Goal: Find specific page/section

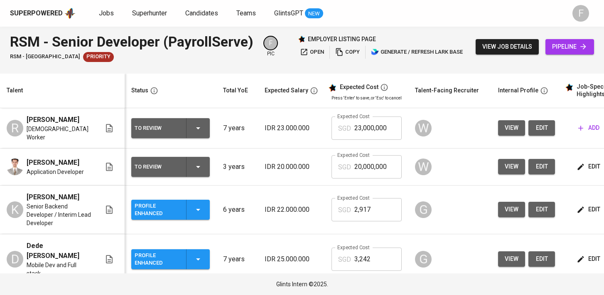
scroll to position [0, 107]
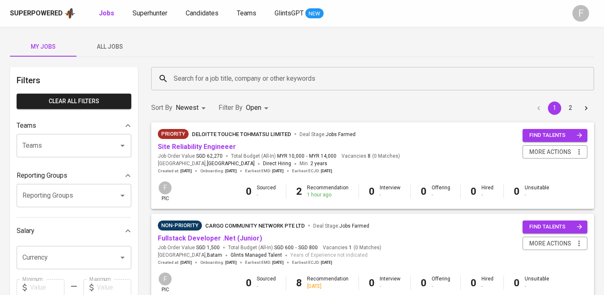
click at [235, 69] on div "Search for a job title, company or other keywords" at bounding box center [372, 78] width 443 height 23
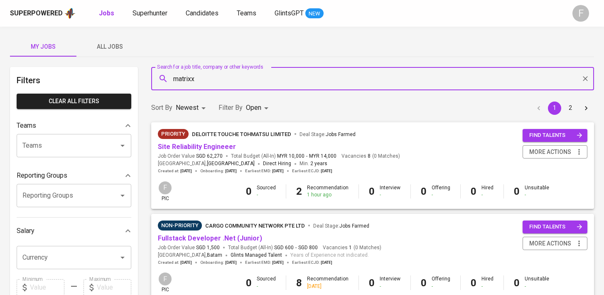
type input "matrixx"
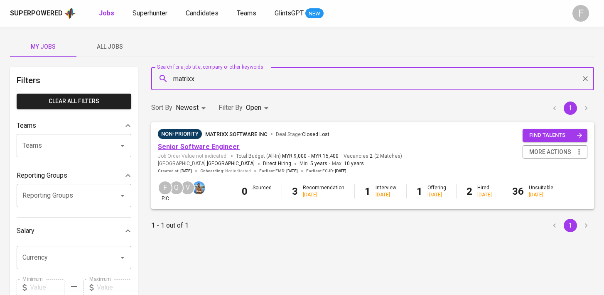
click at [215, 145] on link "Senior Software Engineer" at bounding box center [199, 147] width 82 height 8
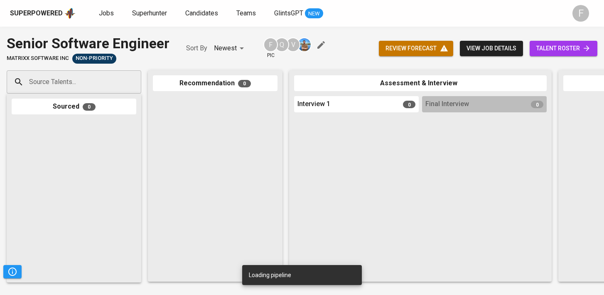
click at [548, 51] on span "talent roster" at bounding box center [563, 48] width 54 height 10
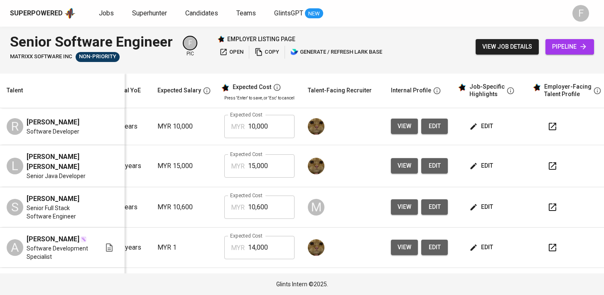
scroll to position [0, 120]
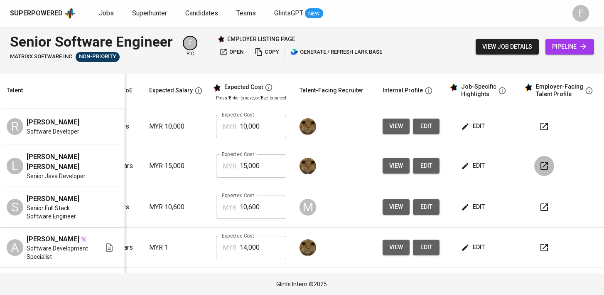
click at [541, 171] on icon "button" at bounding box center [544, 166] width 10 height 10
